Goal: Information Seeking & Learning: Learn about a topic

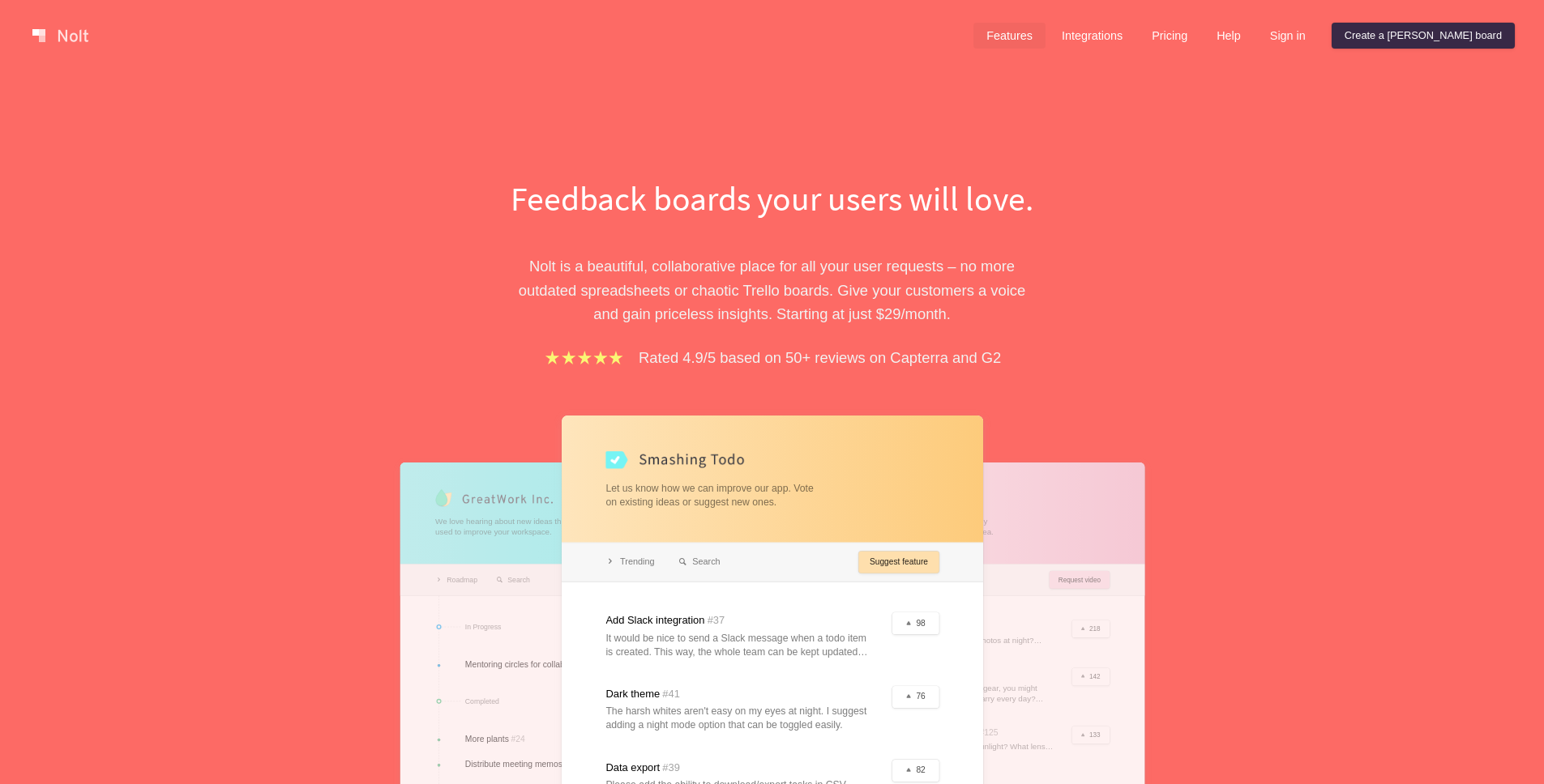
click at [1045, 31] on link "Features" at bounding box center [1009, 36] width 72 height 26
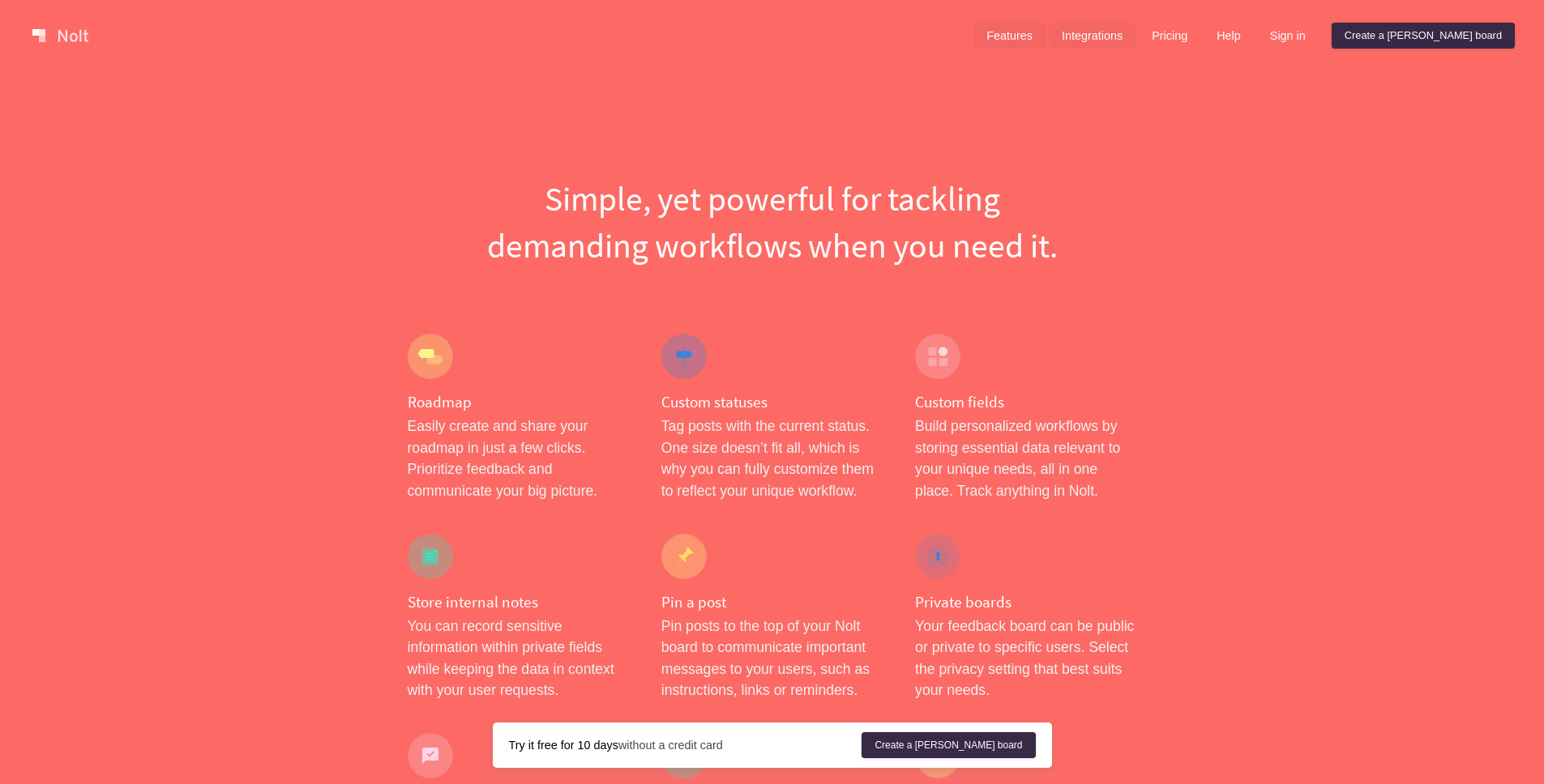
click at [1135, 40] on link "Integrations" at bounding box center [1092, 36] width 87 height 26
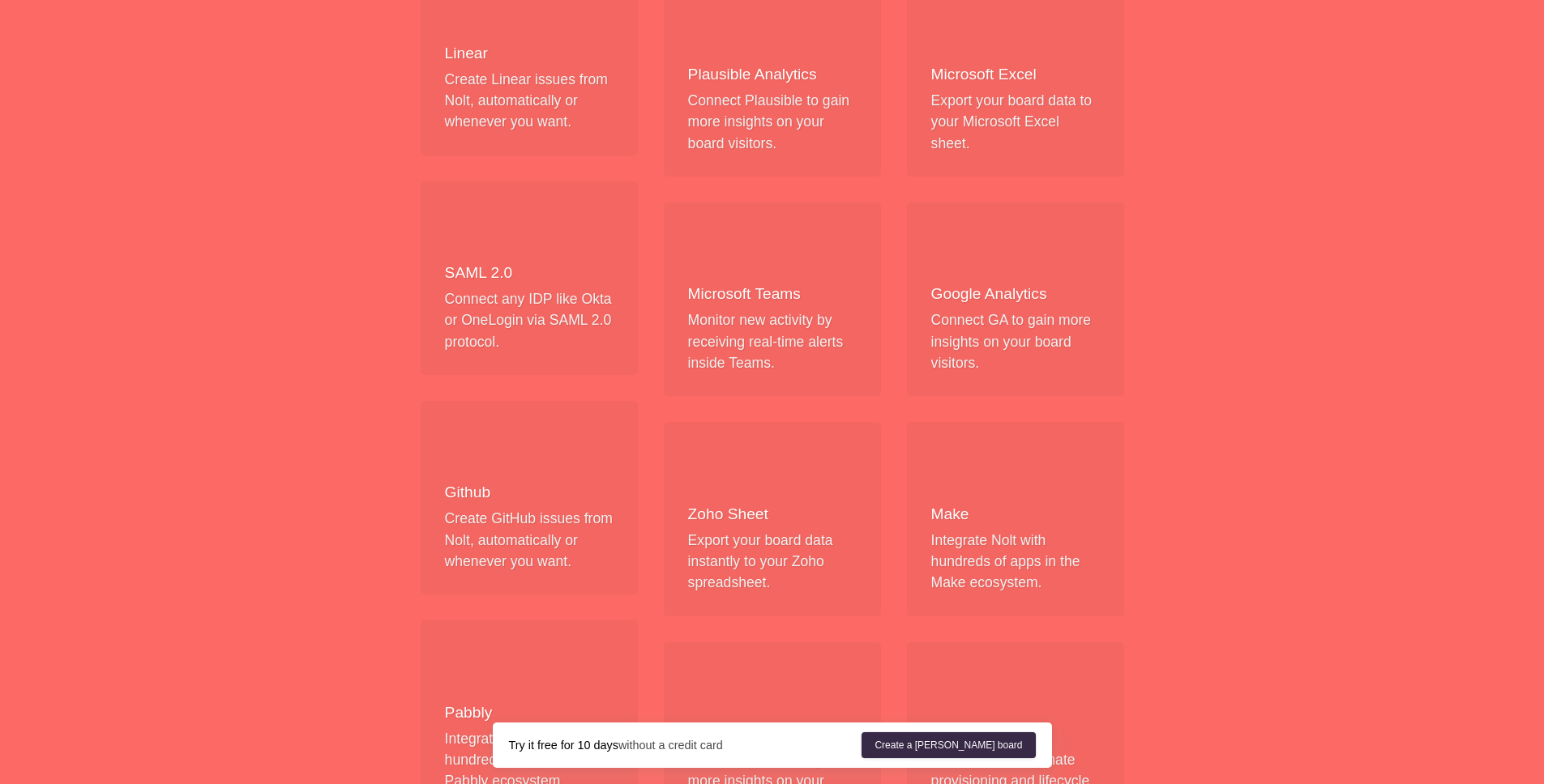
scroll to position [889, 0]
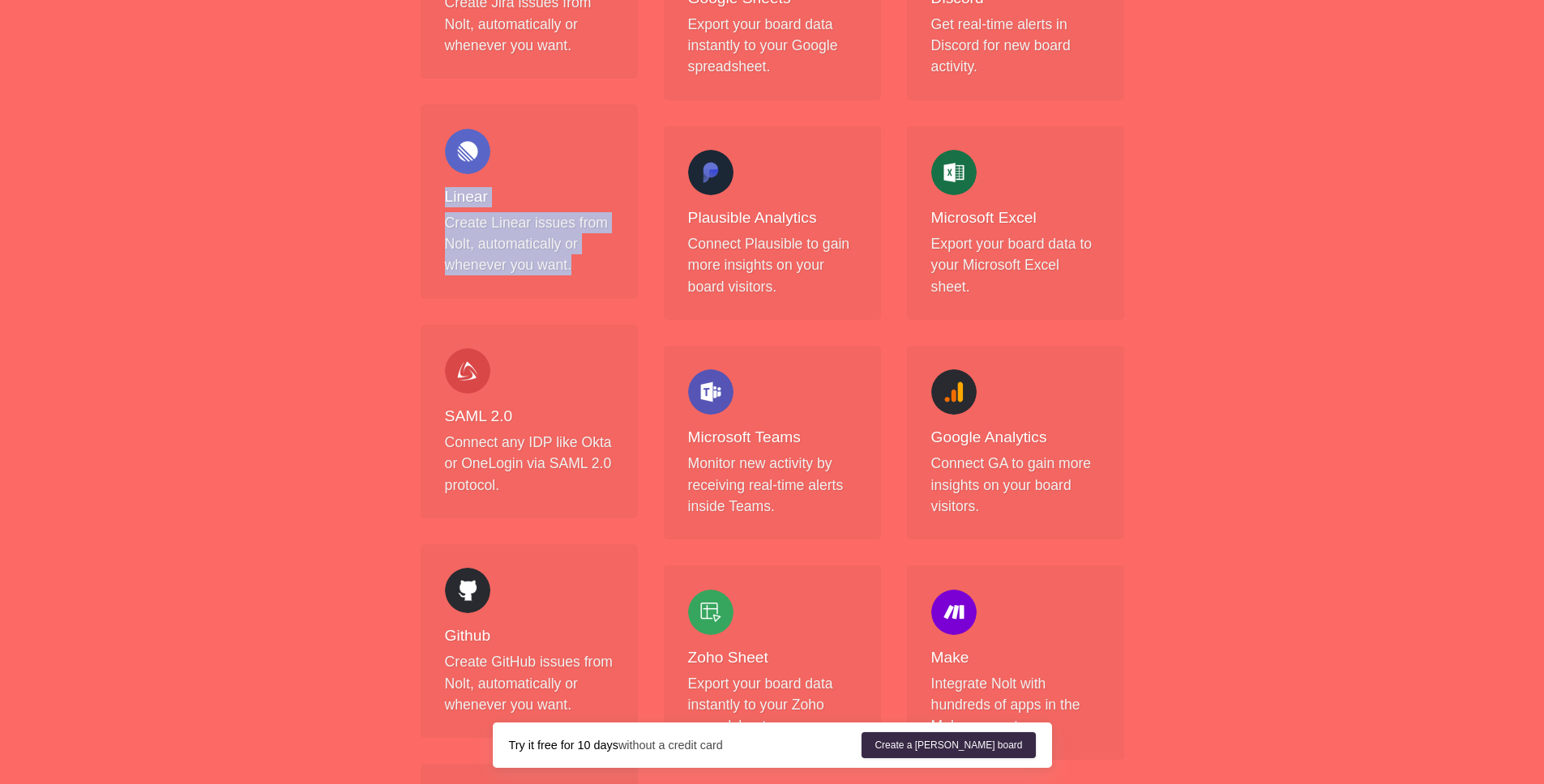
drag, startPoint x: 445, startPoint y: 194, endPoint x: 602, endPoint y: 288, distance: 183.0
click at [600, 289] on div "Linear Create Linear issues from [PERSON_NAME], automatically or whenever you w…" at bounding box center [529, 202] width 217 height 194
click at [619, 269] on div "Linear Create Linear issues from [PERSON_NAME], automatically or whenever you w…" at bounding box center [529, 202] width 217 height 194
drag, startPoint x: 534, startPoint y: 246, endPoint x: 433, endPoint y: 159, distance: 133.3
click at [433, 159] on div "Linear Create Linear issues from [PERSON_NAME], automatically or whenever you w…" at bounding box center [529, 202] width 217 height 194
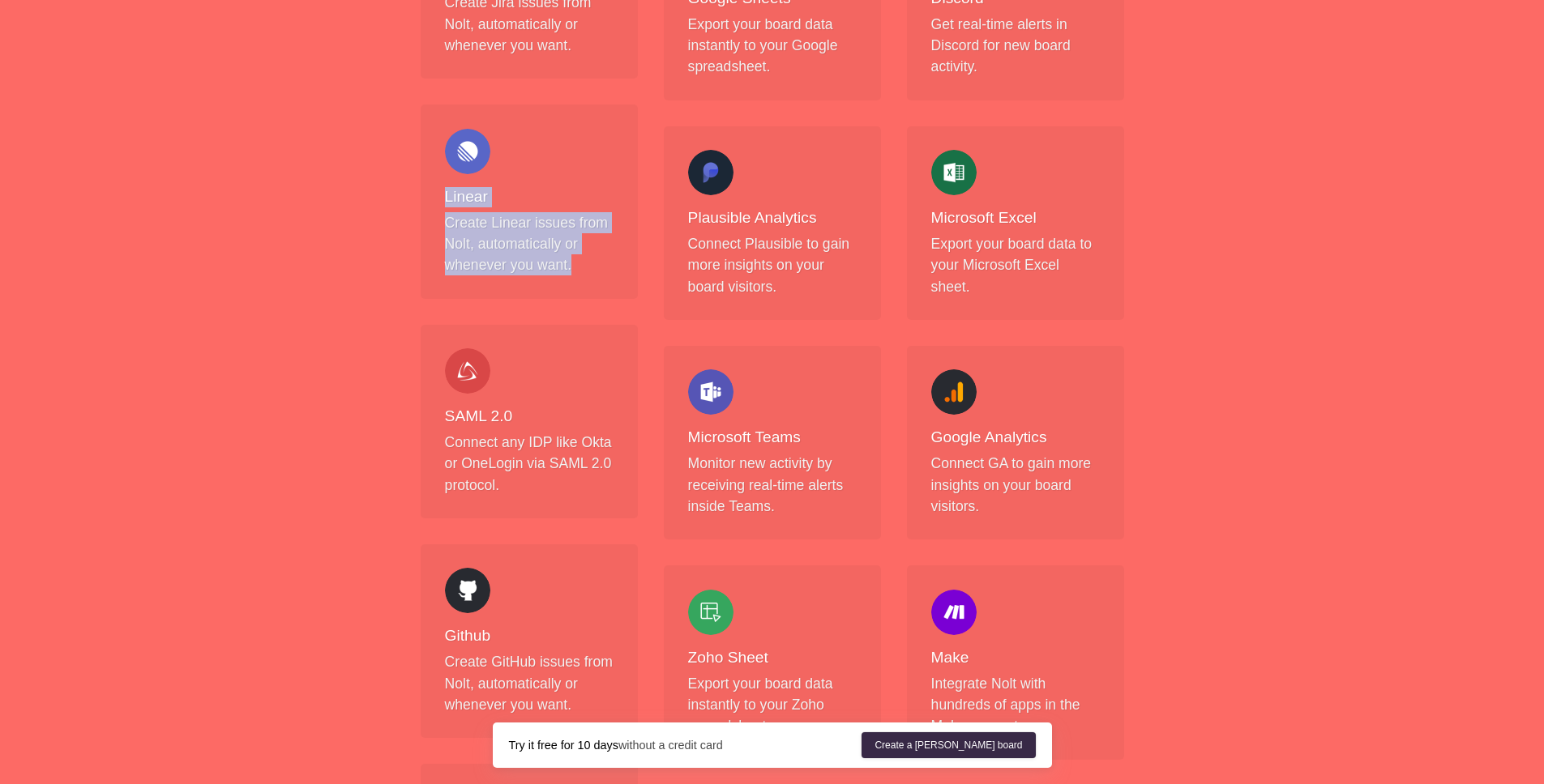
click at [440, 175] on div "Linear Create Linear issues from [PERSON_NAME], automatically or whenever you w…" at bounding box center [529, 202] width 217 height 194
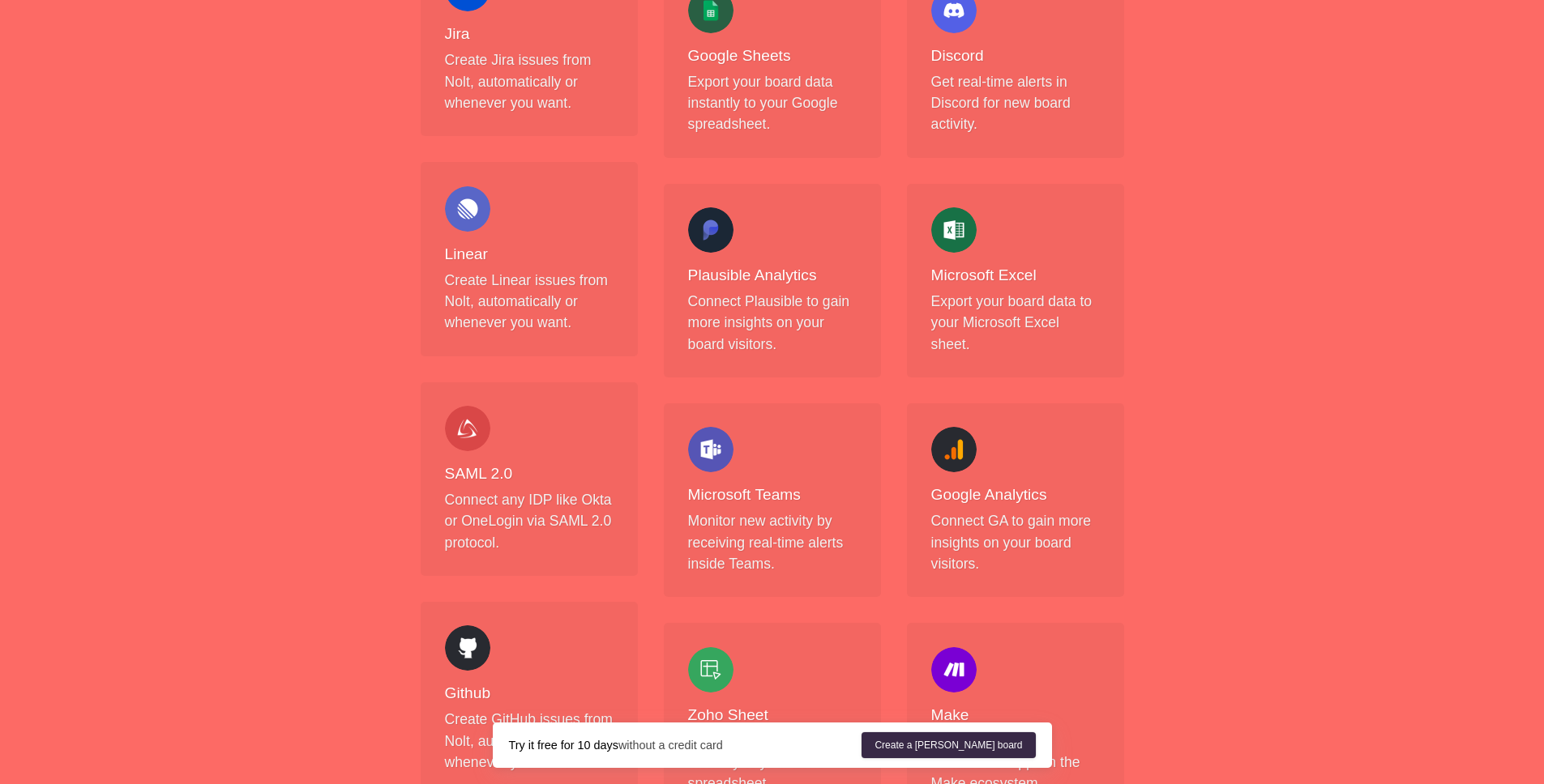
scroll to position [810, 0]
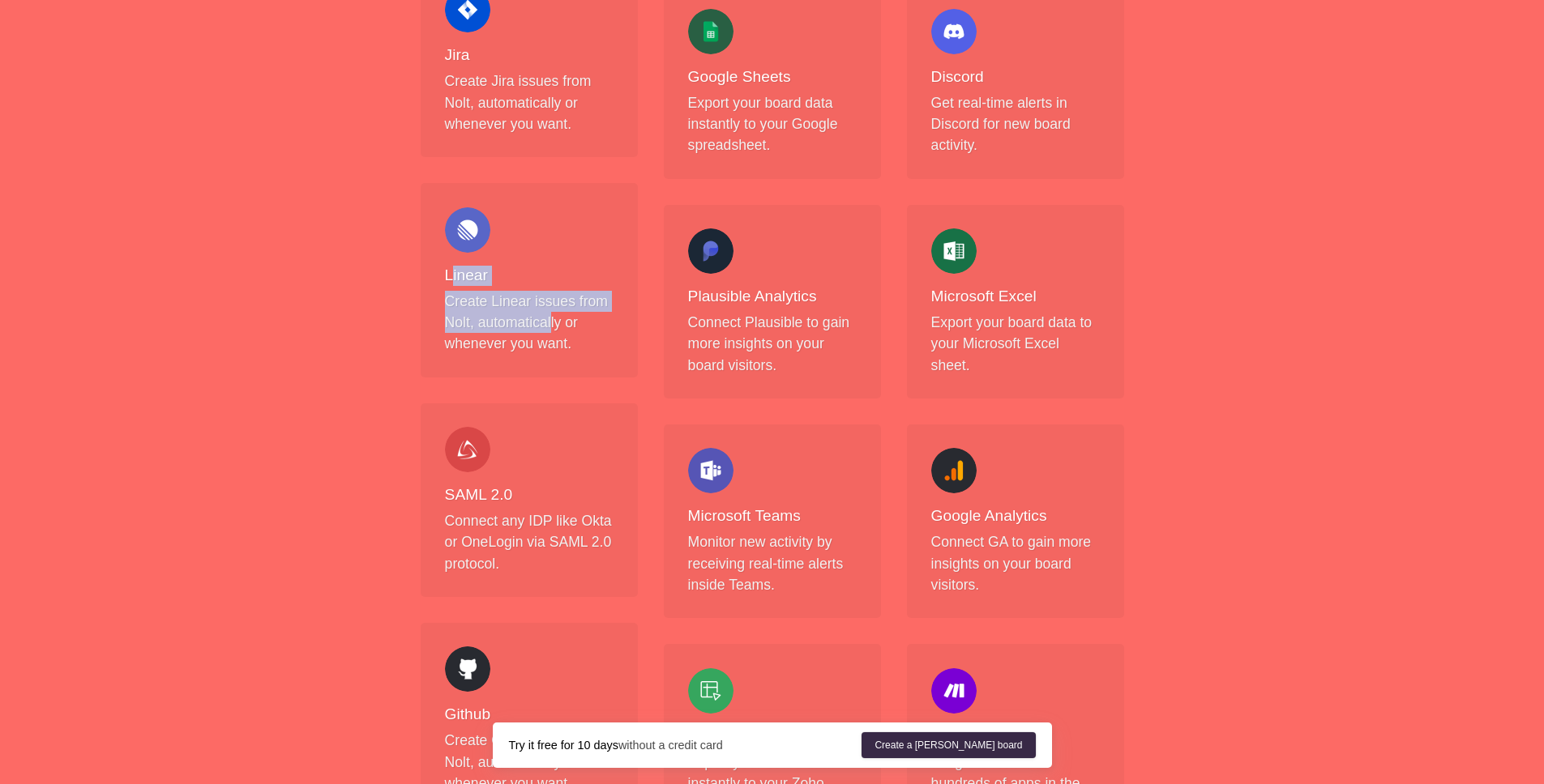
drag, startPoint x: 450, startPoint y: 270, endPoint x: 551, endPoint y: 322, distance: 113.6
click at [551, 322] on div "Linear Create Linear issues from [PERSON_NAME], automatically or whenever you w…" at bounding box center [529, 281] width 169 height 147
click at [551, 322] on p "Create Linear issues from Nolt, automatically or whenever you want." at bounding box center [529, 323] width 169 height 64
drag, startPoint x: 573, startPoint y: 344, endPoint x: 407, endPoint y: 248, distance: 191.8
click at [407, 248] on div "Zapier Integrate [PERSON_NAME] with thousands of apps in the Zapier ecosystem. …" at bounding box center [529, 400] width 243 height 1806
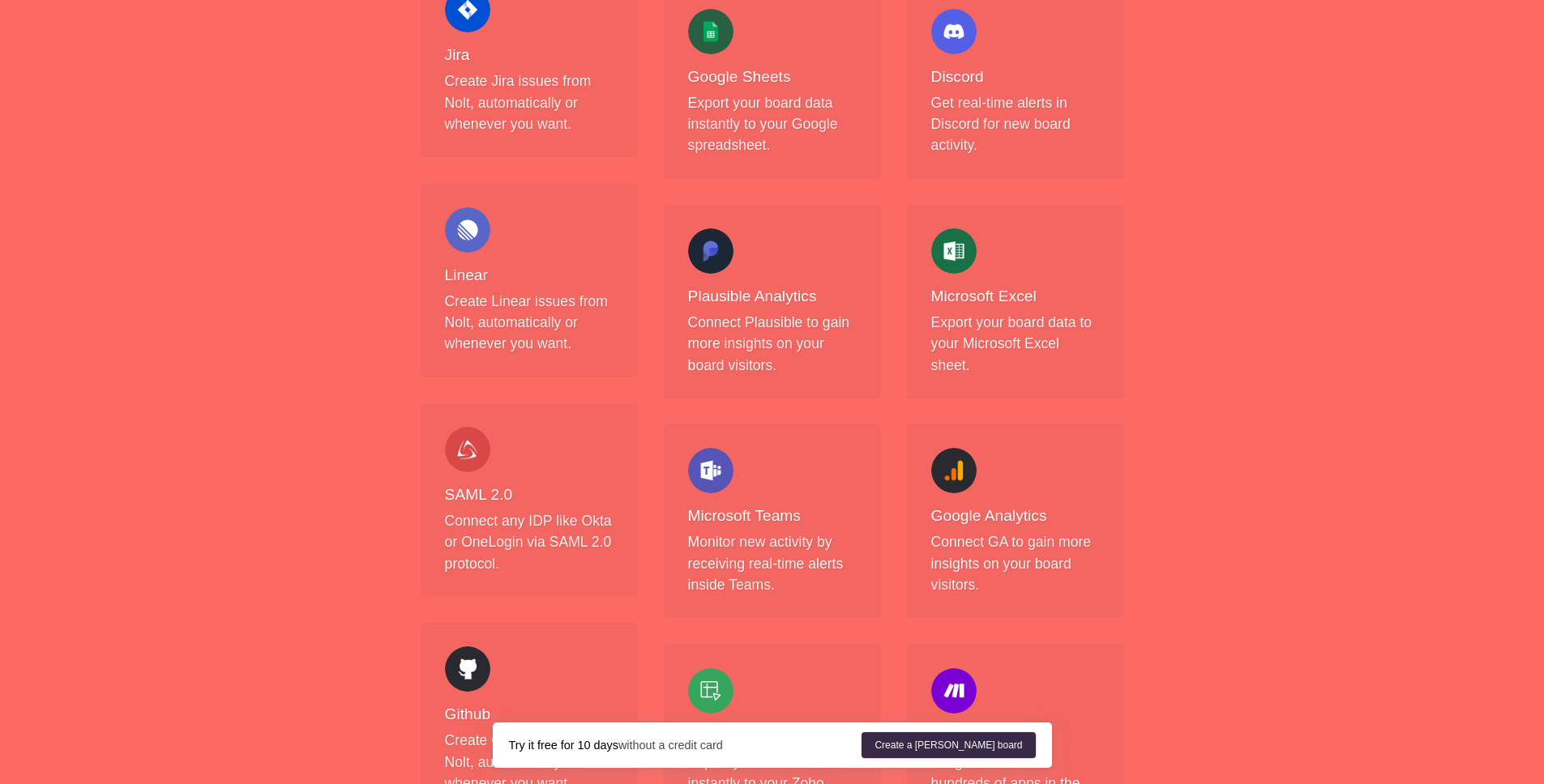
click at [492, 276] on h4 "Linear" at bounding box center [529, 275] width 169 height 20
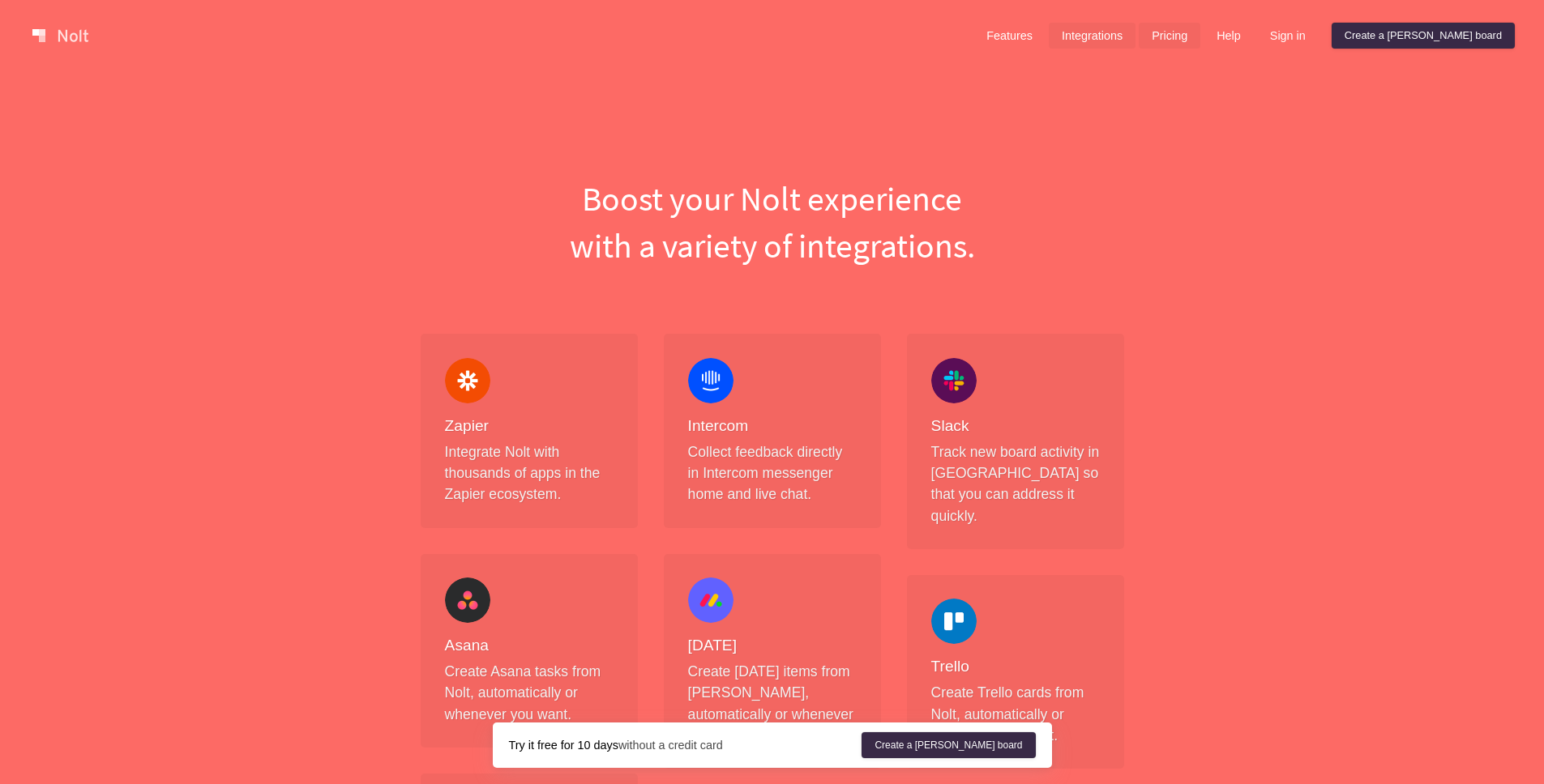
click at [1200, 29] on link "Pricing" at bounding box center [1169, 36] width 62 height 26
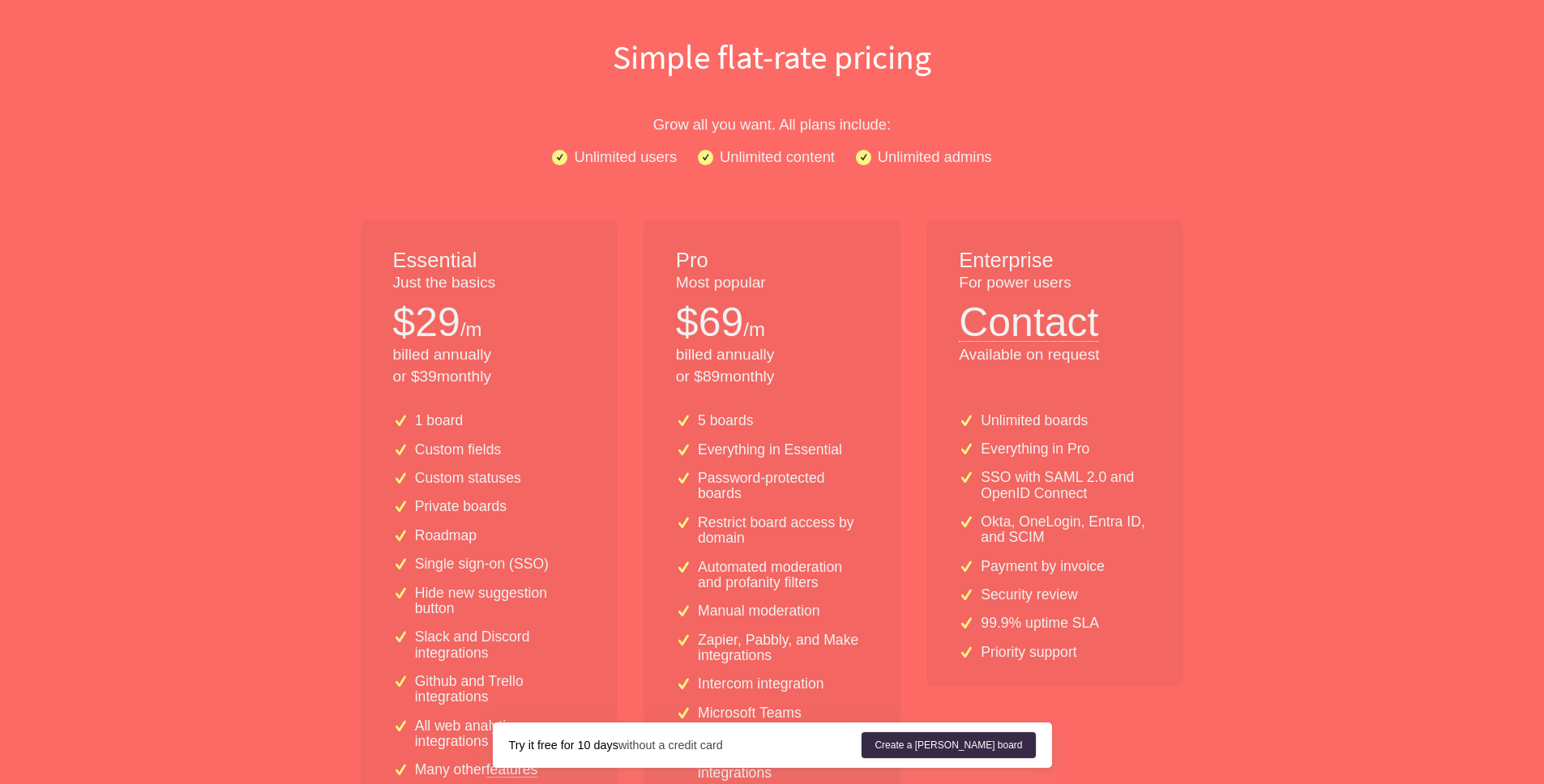
scroll to position [207, 0]
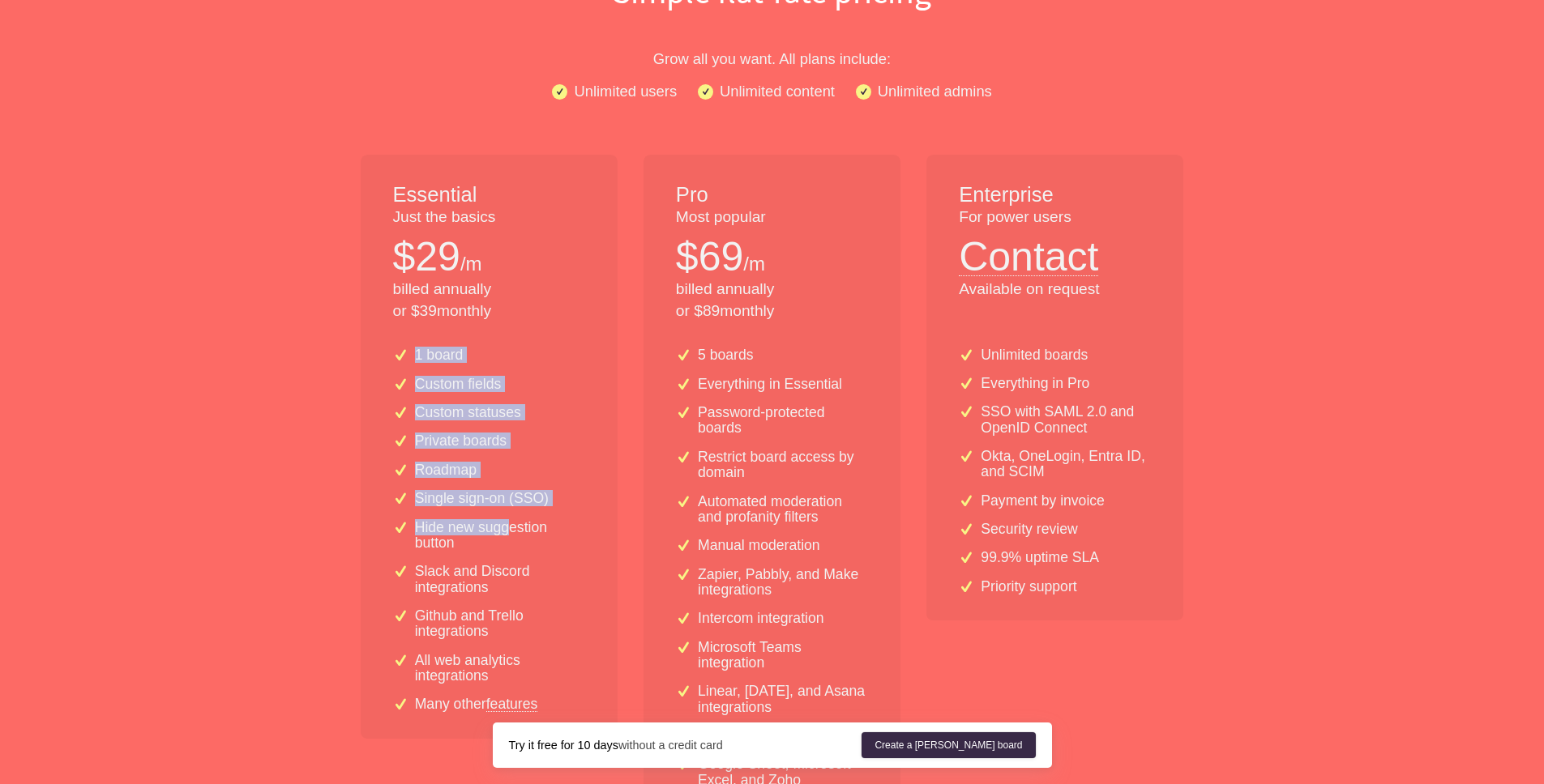
drag, startPoint x: 395, startPoint y: 358, endPoint x: 511, endPoint y: 523, distance: 201.7
click at [511, 524] on div "1 board Custom fields Custom statuses Private boards Roadmap Single sign-on (SS…" at bounding box center [489, 536] width 256 height 404
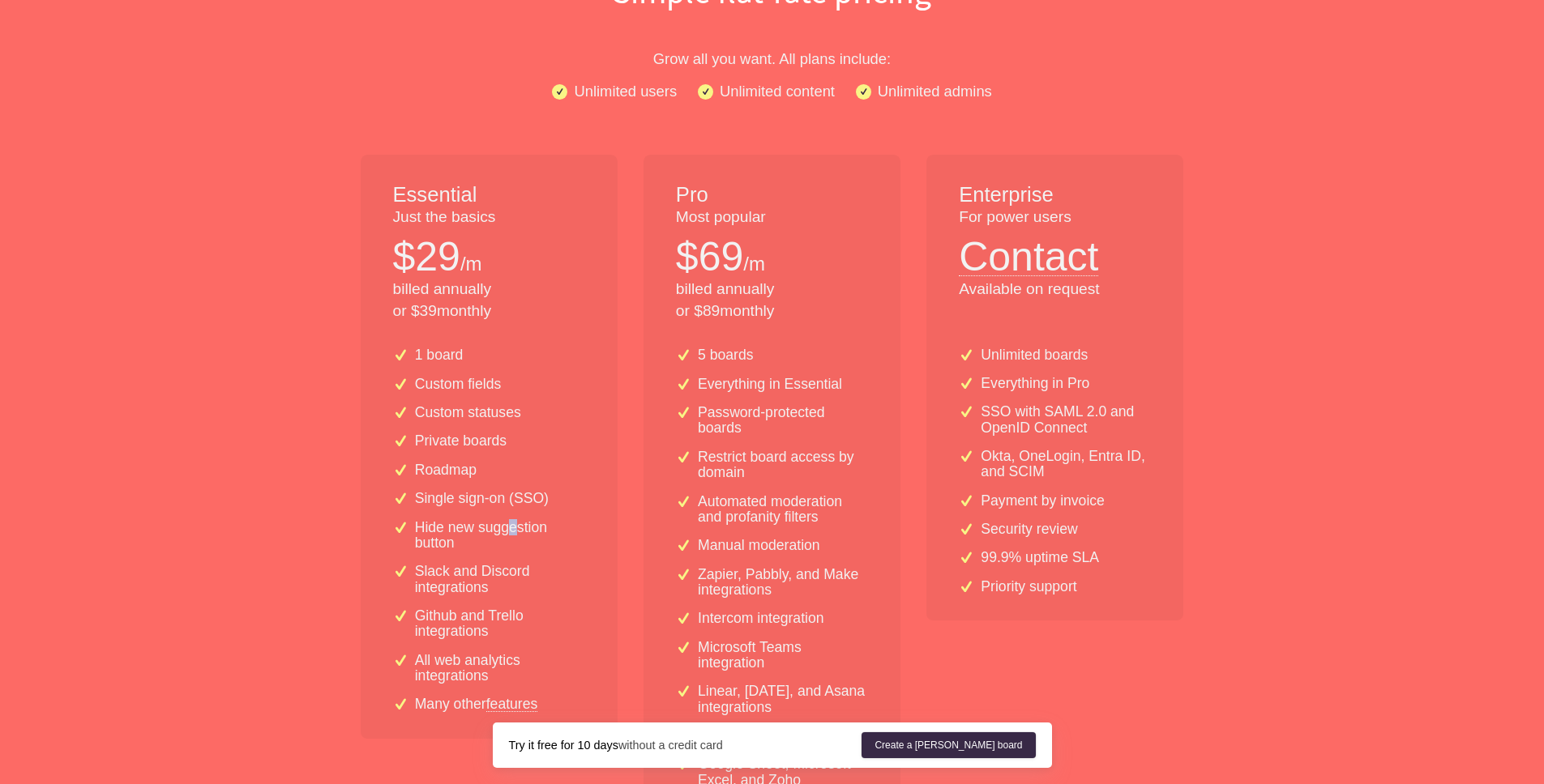
click at [515, 520] on p "Hide new suggestion button" at bounding box center [500, 535] width 170 height 31
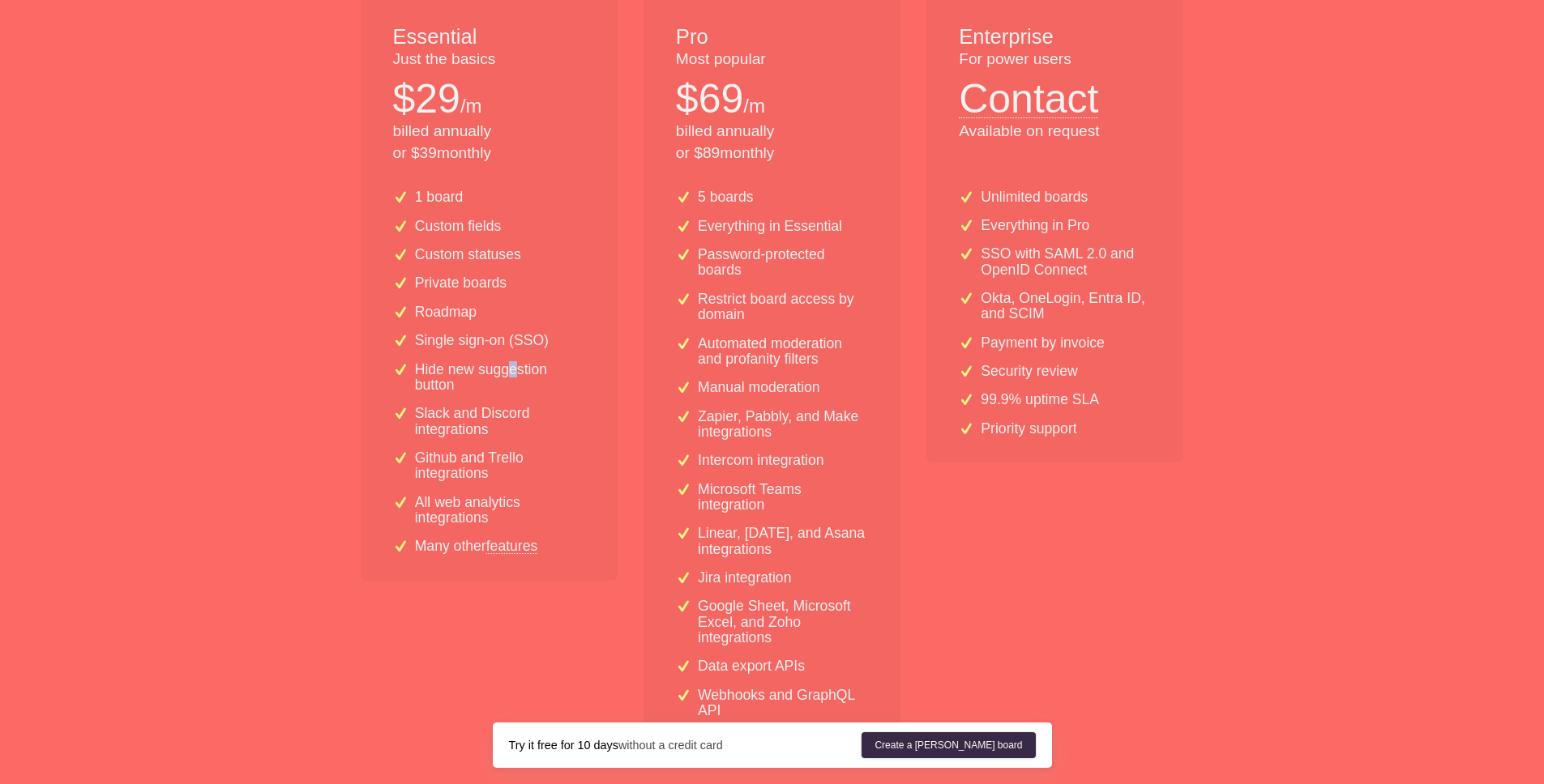
scroll to position [0, 0]
